Goal: Find specific page/section: Find specific page/section

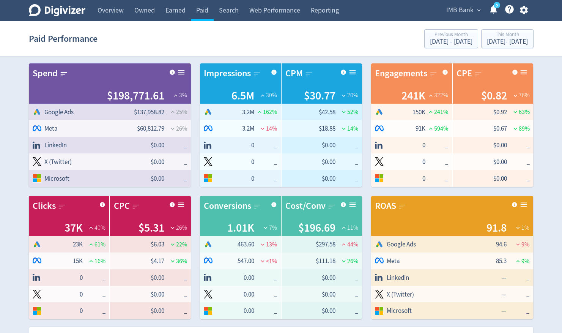
scroll to position [418, 0]
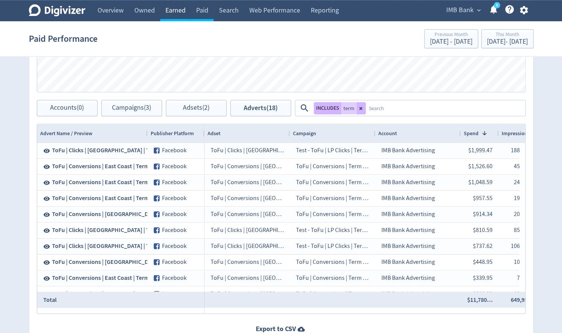
click at [174, 12] on link "Earned" at bounding box center [175, 10] width 31 height 21
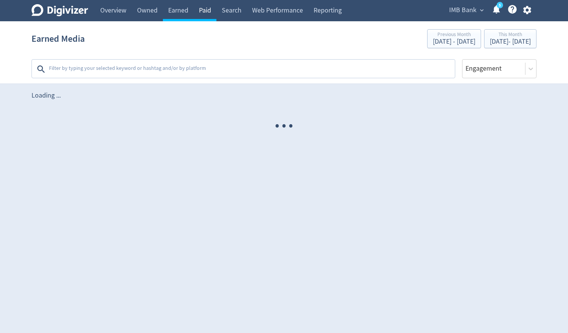
click at [203, 12] on link "Paid" at bounding box center [205, 10] width 23 height 21
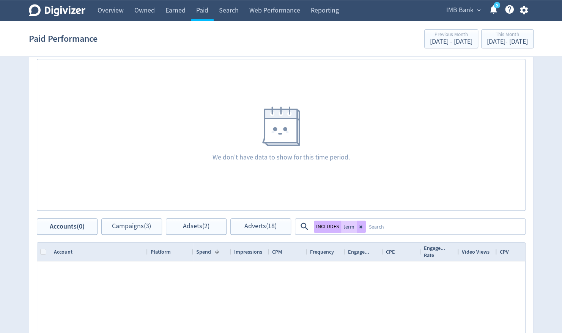
scroll to position [380, 0]
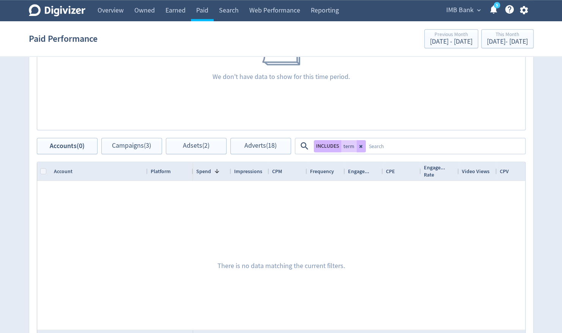
drag, startPoint x: 360, startPoint y: 146, endPoint x: 361, endPoint y: 233, distance: 87.3
click at [360, 146] on icon at bounding box center [360, 146] width 3 height 3
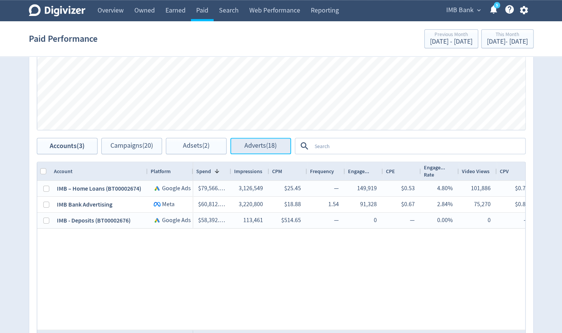
click at [260, 149] on span "Adverts (18)" at bounding box center [260, 145] width 32 height 7
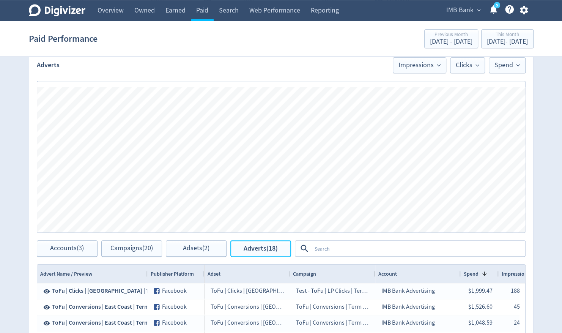
scroll to position [228, 0]
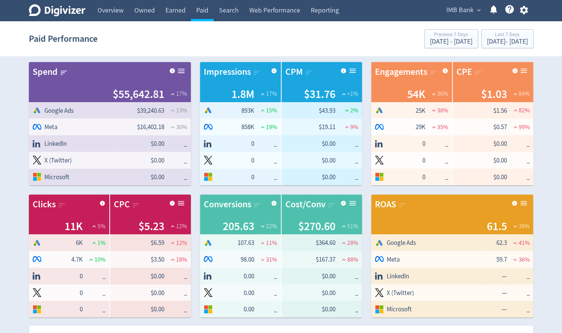
scroll to position [418, 0]
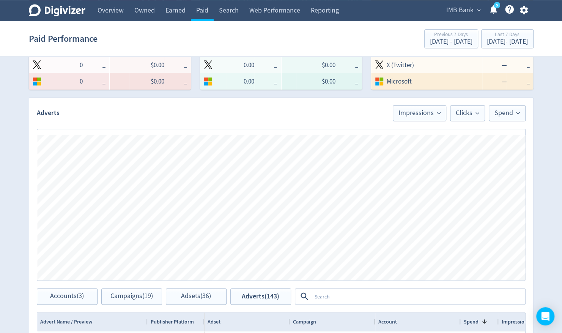
click at [22, 164] on div "Your Summary No data available Prediction No data available Warning No data ava…" at bounding box center [281, 97] width 519 height 920
